Goal: Find specific page/section: Find specific page/section

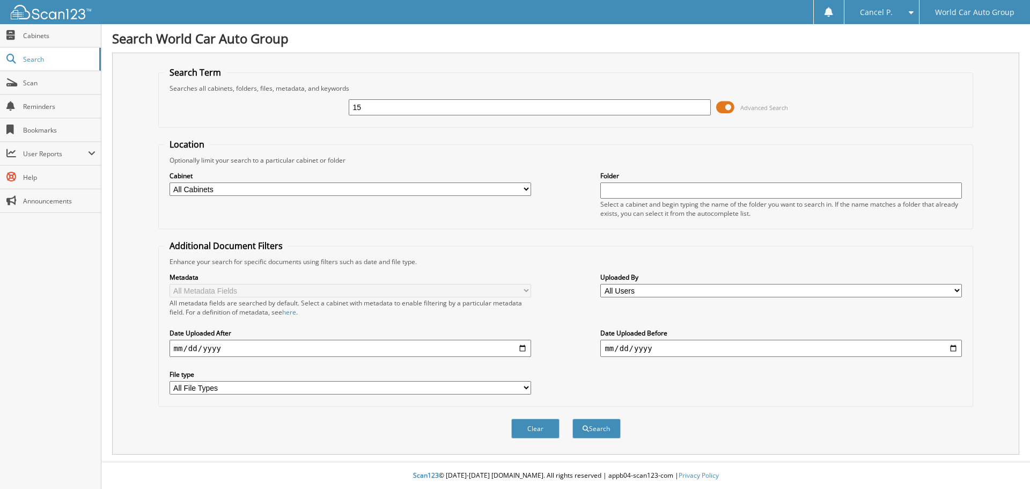
type input "1"
type input "589004"
click at [572, 418] on button "Search" at bounding box center [596, 428] width 48 height 20
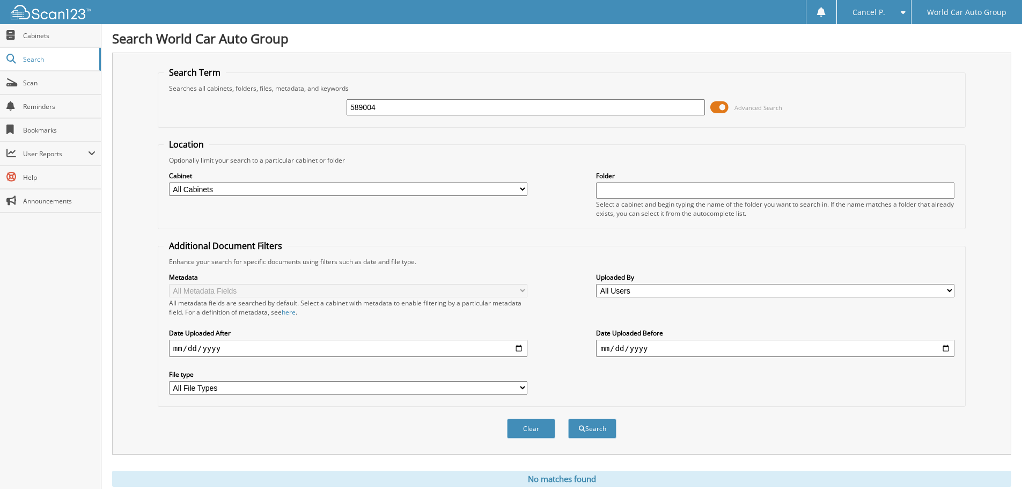
click at [409, 108] on input "589004" at bounding box center [525, 107] width 358 height 16
type input "558050"
click at [568, 418] on button "Search" at bounding box center [592, 428] width 48 height 20
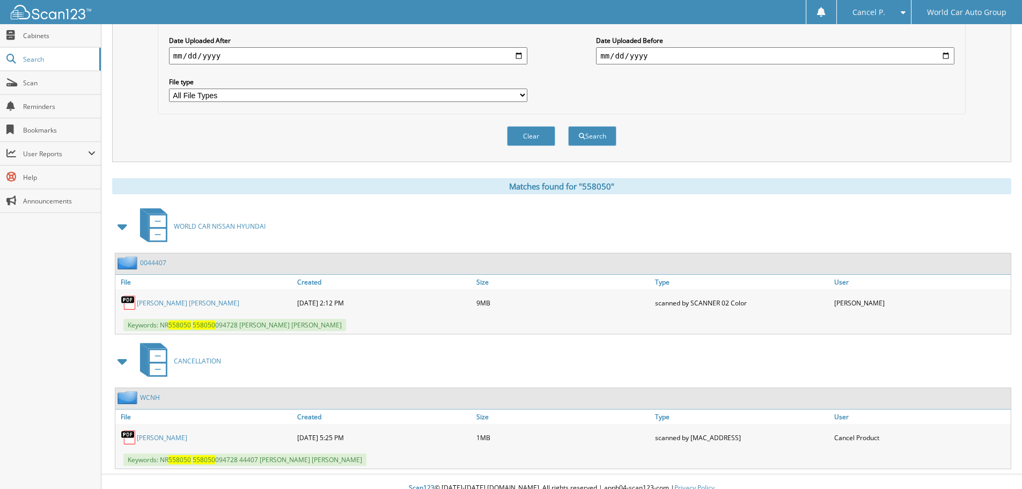
scroll to position [305, 0]
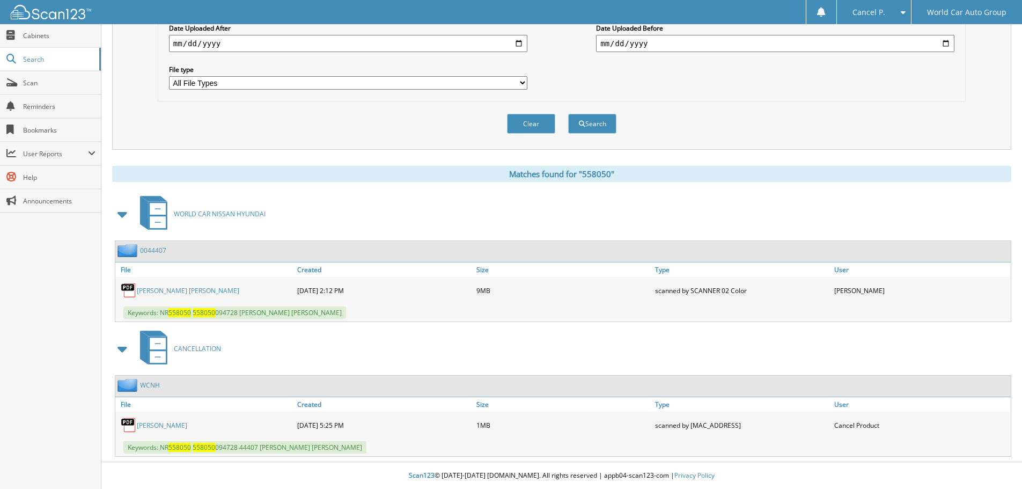
click at [176, 289] on link "PETER NOLAN DOTY" at bounding box center [188, 290] width 102 height 9
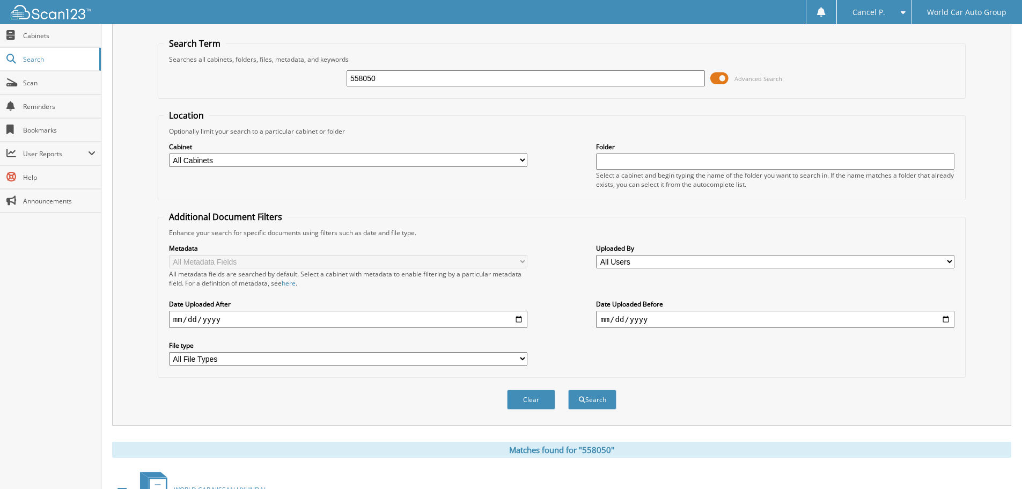
scroll to position [0, 0]
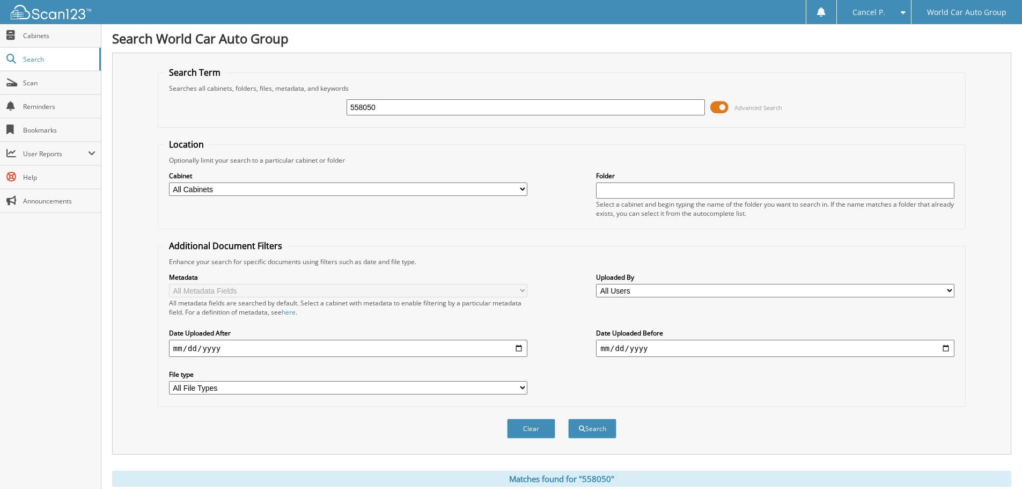
click at [480, 114] on input "558050" at bounding box center [525, 107] width 358 height 16
type input "316147"
click at [568, 418] on button "Search" at bounding box center [592, 428] width 48 height 20
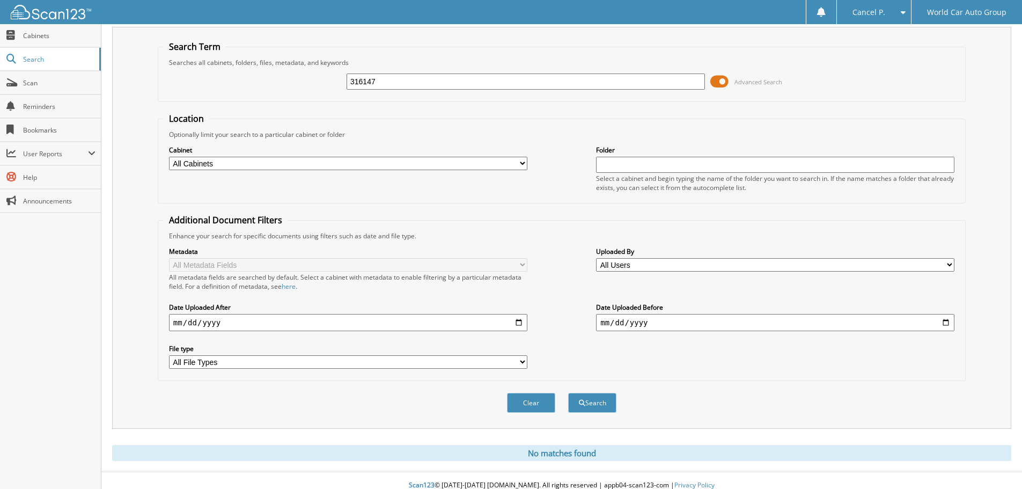
scroll to position [36, 0]
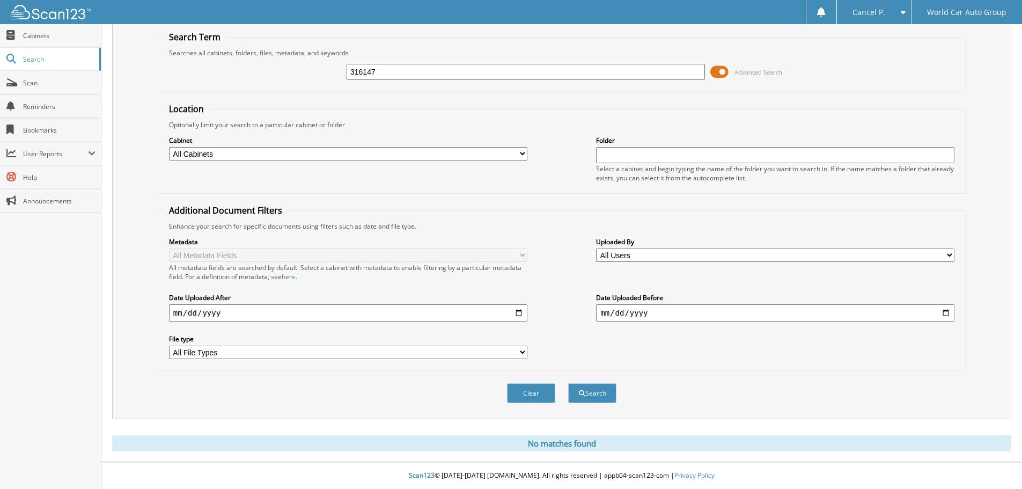
drag, startPoint x: 435, startPoint y: 86, endPoint x: 442, endPoint y: 75, distance: 13.7
click at [435, 85] on fieldset "Search Term Searches all cabinets, folders, files, metadata, and keywords 31614…" at bounding box center [562, 61] width 808 height 61
click at [442, 73] on input "316147" at bounding box center [525, 72] width 358 height 16
click at [568, 383] on button "Search" at bounding box center [592, 393] width 48 height 20
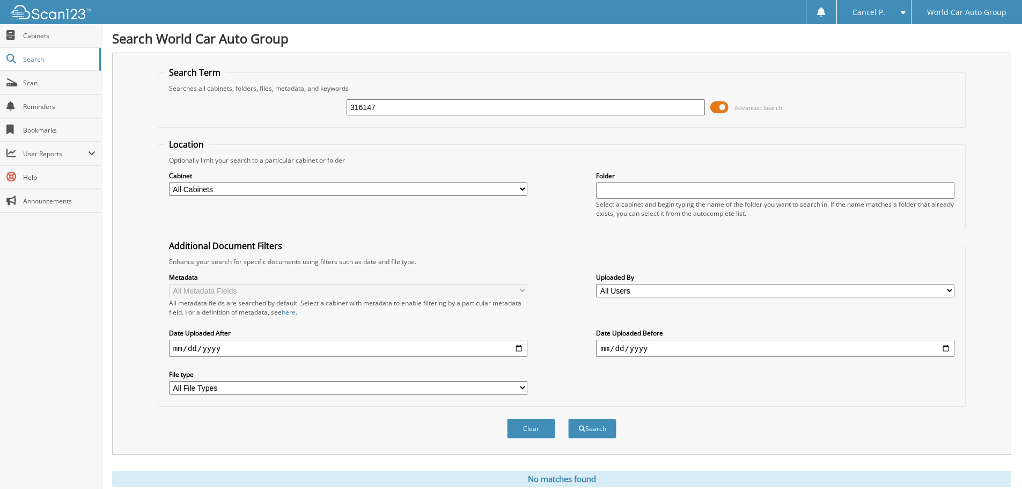
click at [911, 151] on fieldset "Location Optionally limit your search to a particular cabinet or folder Cabinet…" at bounding box center [562, 183] width 808 height 91
